Goal: Information Seeking & Learning: Learn about a topic

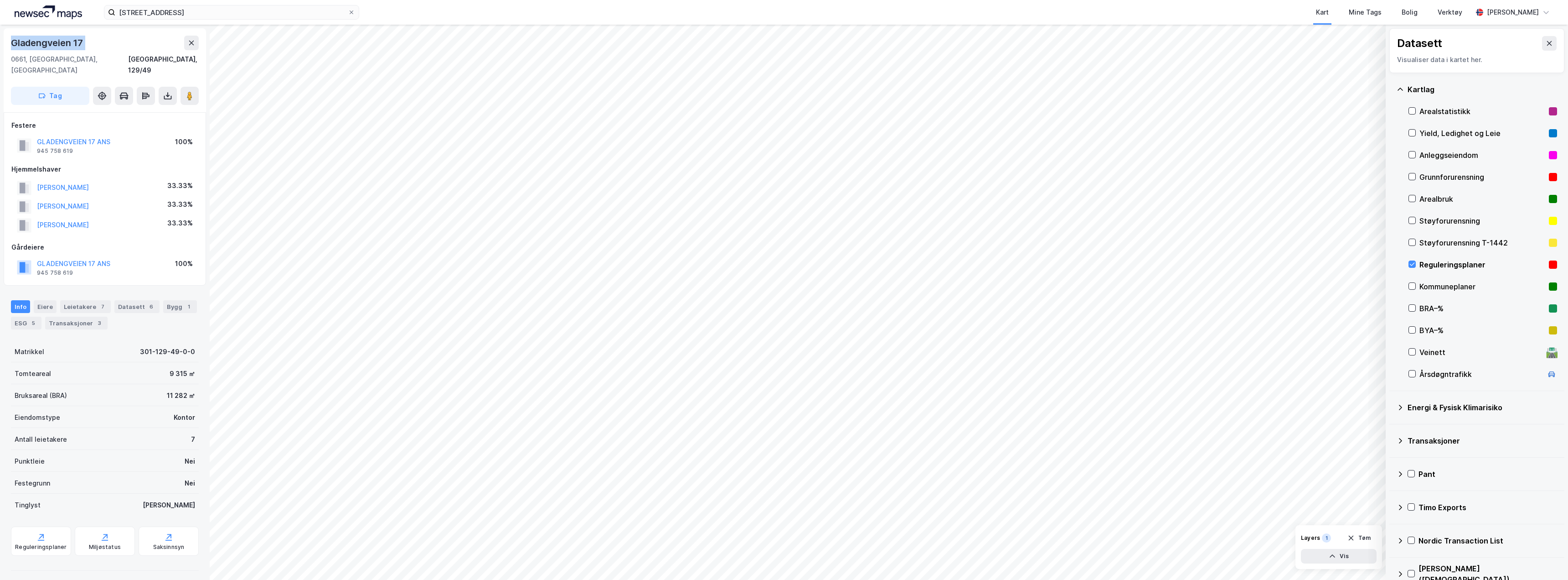
scroll to position [1, 0]
click at [191, 44] on icon at bounding box center [192, 41] width 5 height 4
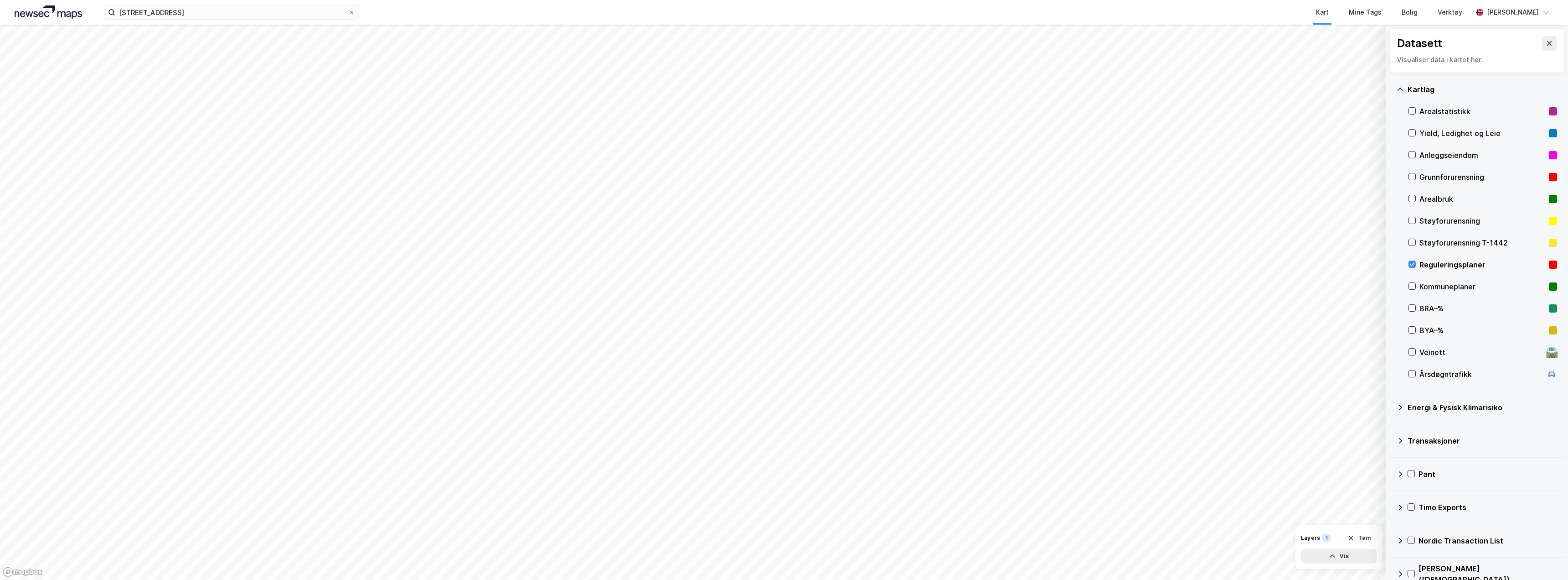
click at [1535, 42] on div "Datasett" at bounding box center [1477, 43] width 159 height 15
click at [1542, 42] on button at bounding box center [1550, 43] width 15 height 15
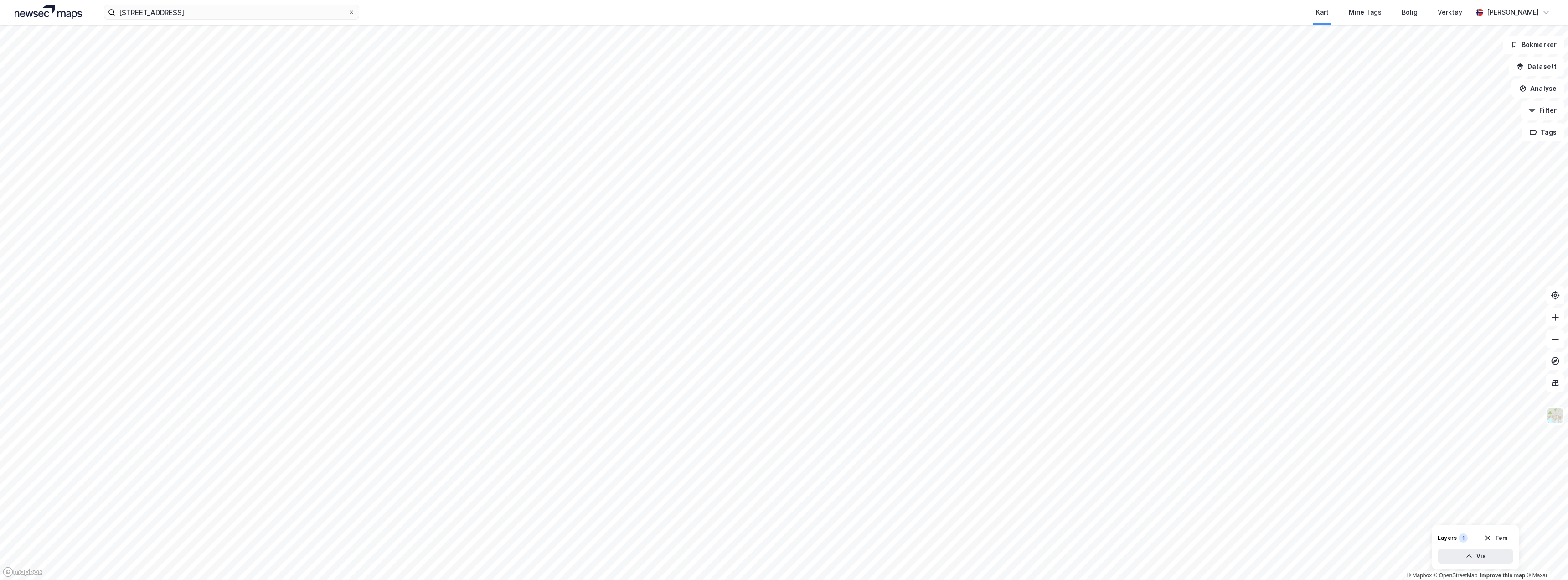
click at [53, 15] on img at bounding box center [48, 12] width 67 height 13
click at [58, 17] on img at bounding box center [48, 12] width 67 height 13
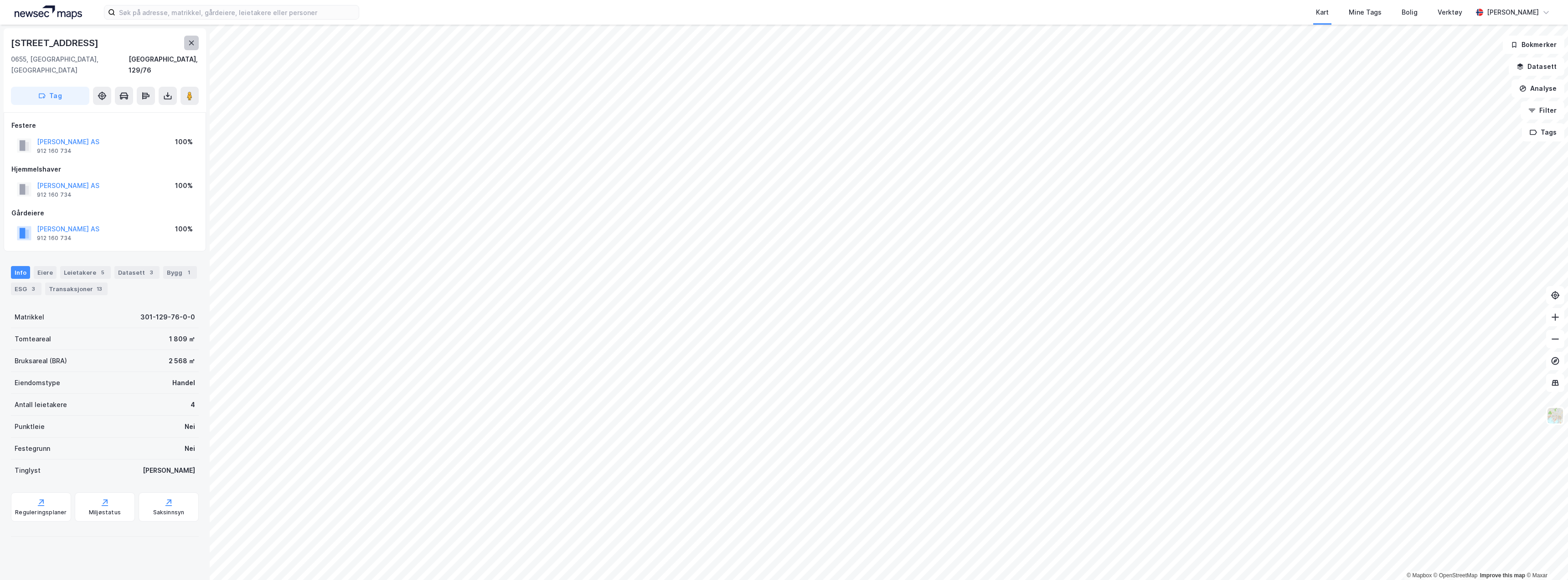
click at [190, 45] on icon at bounding box center [192, 42] width 5 height 4
